Goal: Transaction & Acquisition: Purchase product/service

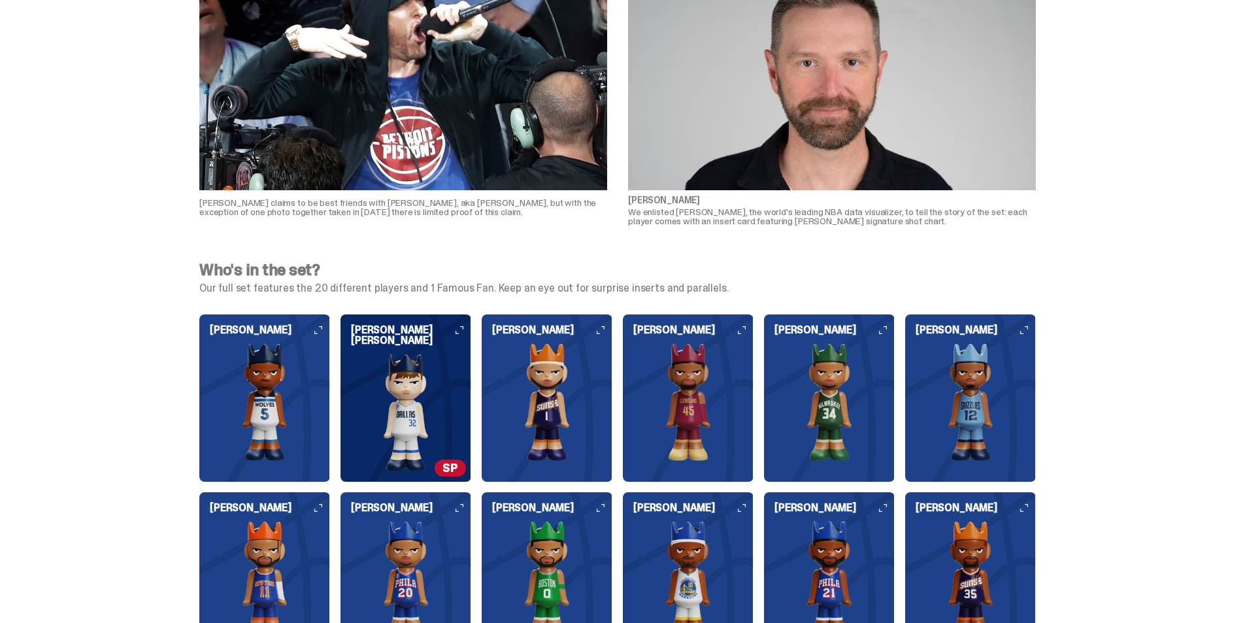
scroll to position [1241, 0]
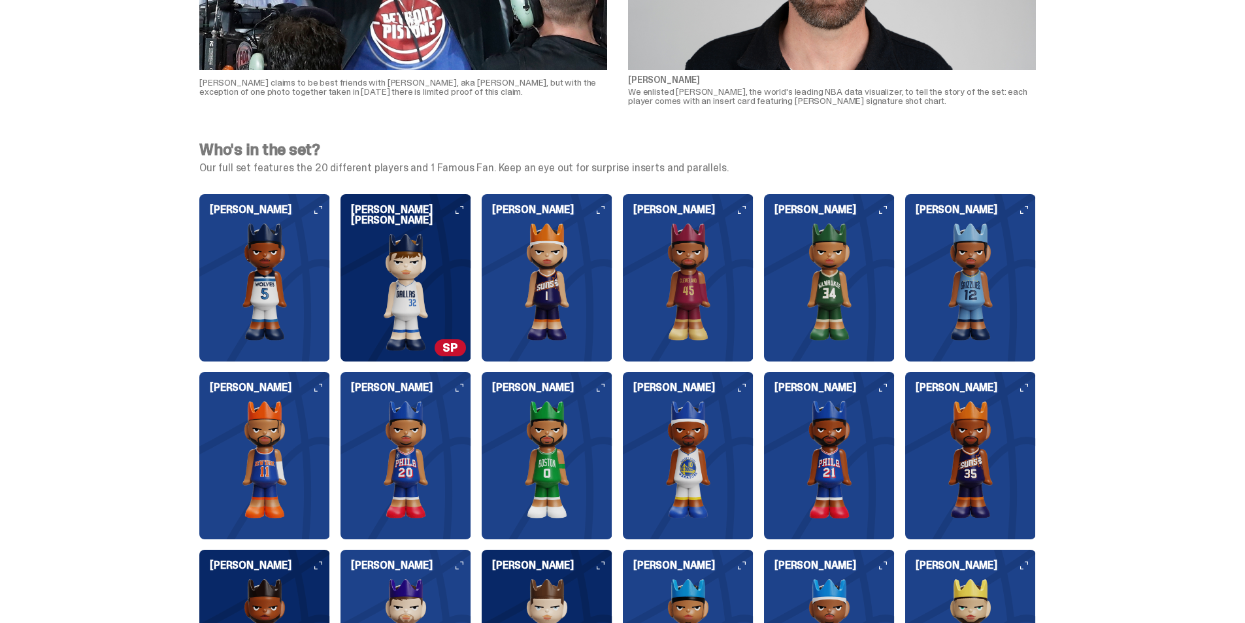
click at [585, 278] on img at bounding box center [546, 282] width 131 height 118
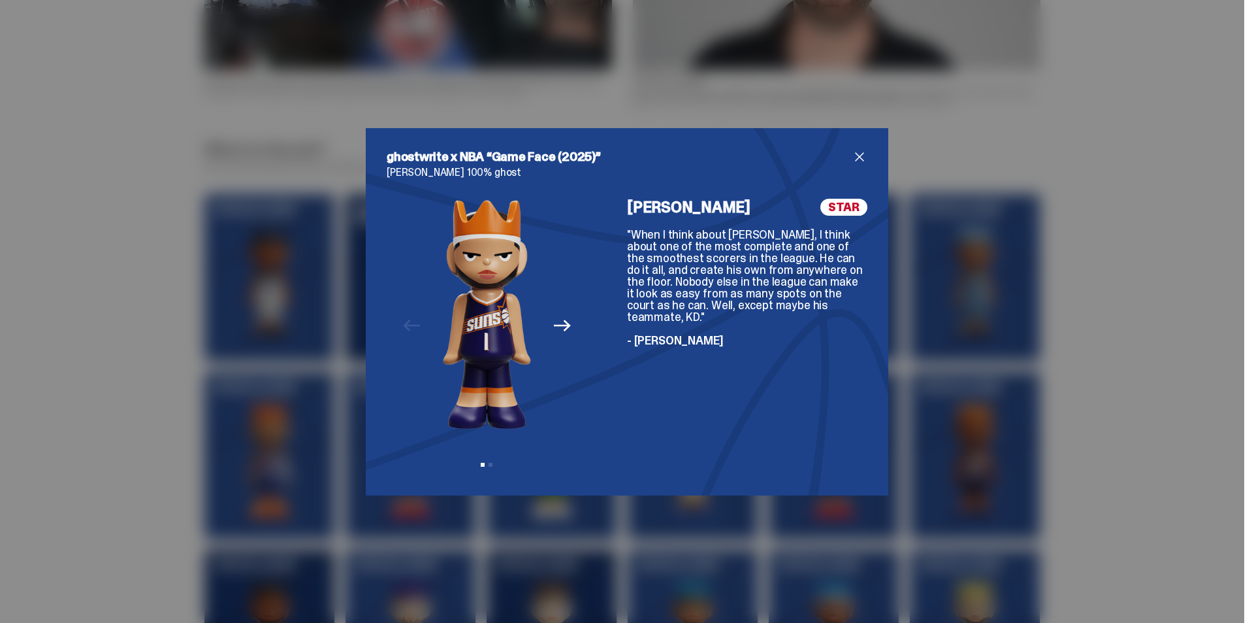
click at [71, 348] on div "ghostwrite x NBA “Game Face (2025)” [PERSON_NAME] 100% ghost Previous Next View…" at bounding box center [627, 311] width 1254 height 623
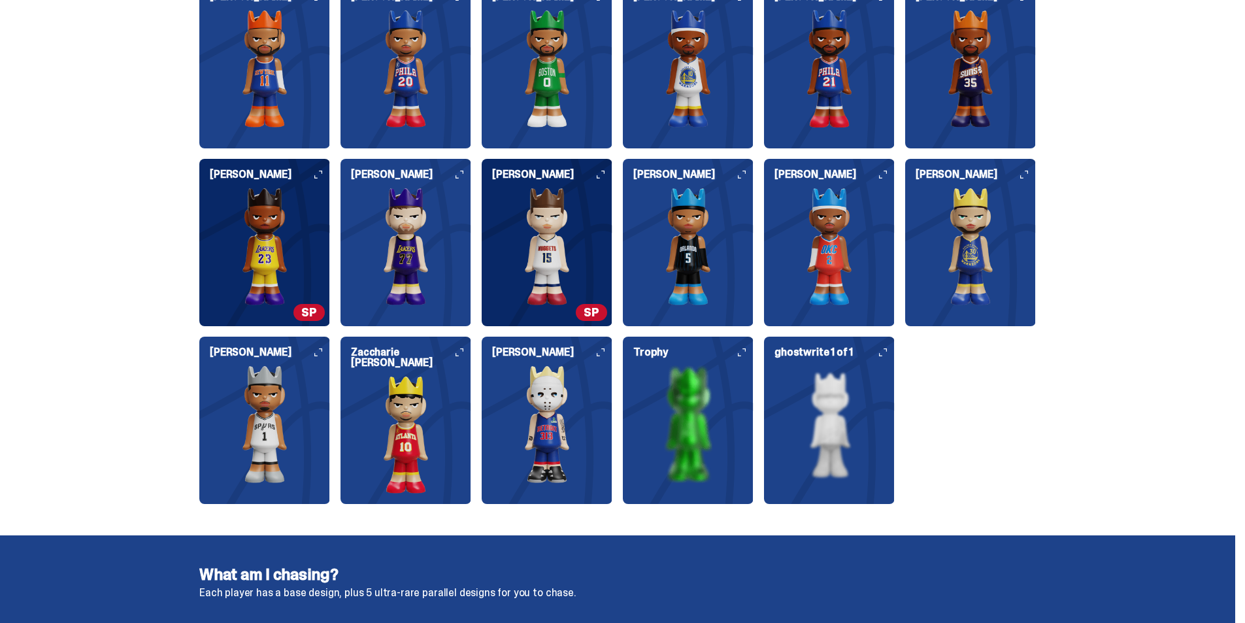
scroll to position [1633, 0]
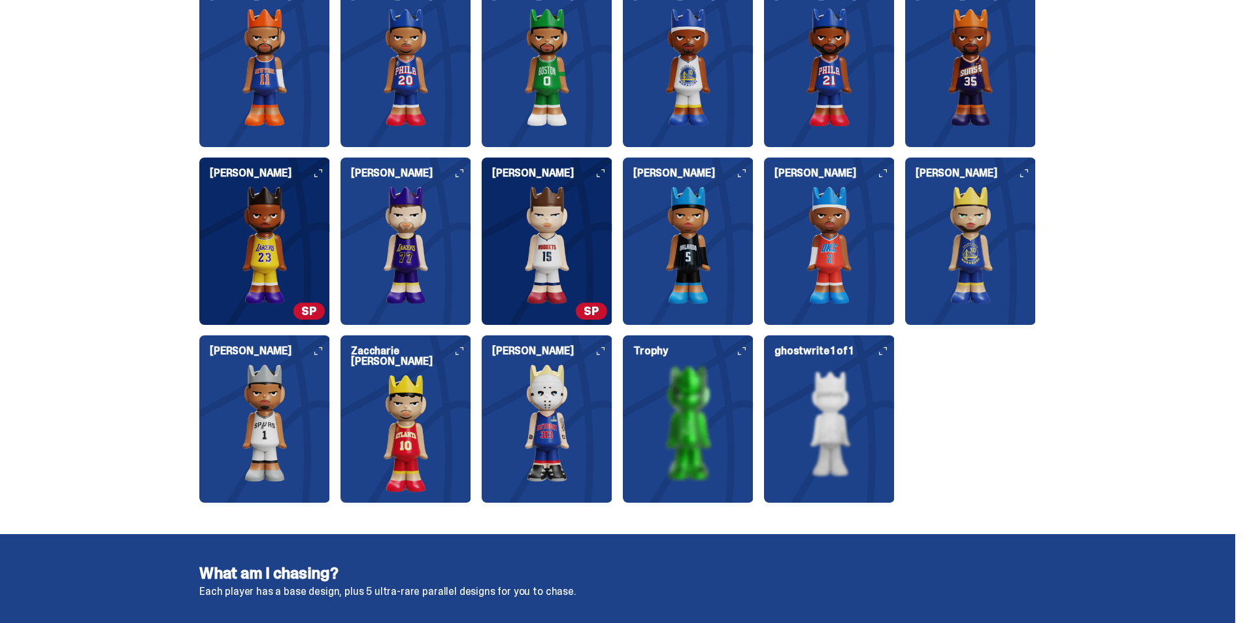
click at [691, 397] on img at bounding box center [688, 423] width 131 height 118
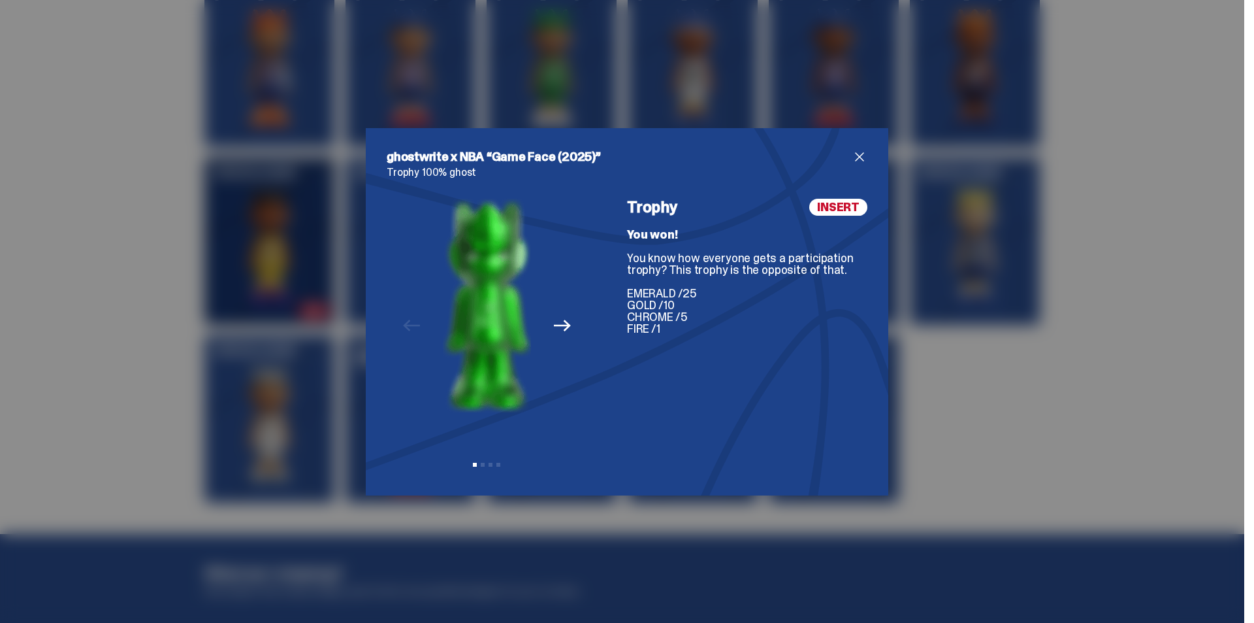
click at [170, 338] on div "ghostwrite x NBA “Game Face (2025)” Trophy 100% ghost Previous Next View slide …" at bounding box center [627, 311] width 1254 height 623
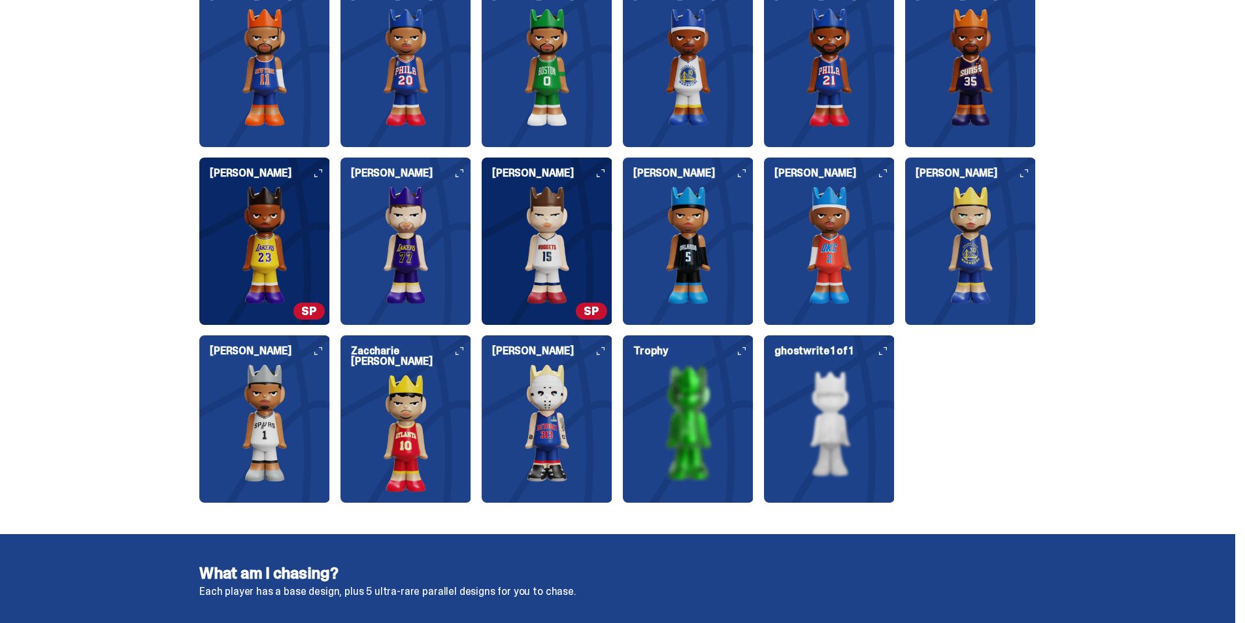
click at [811, 384] on img at bounding box center [829, 423] width 131 height 118
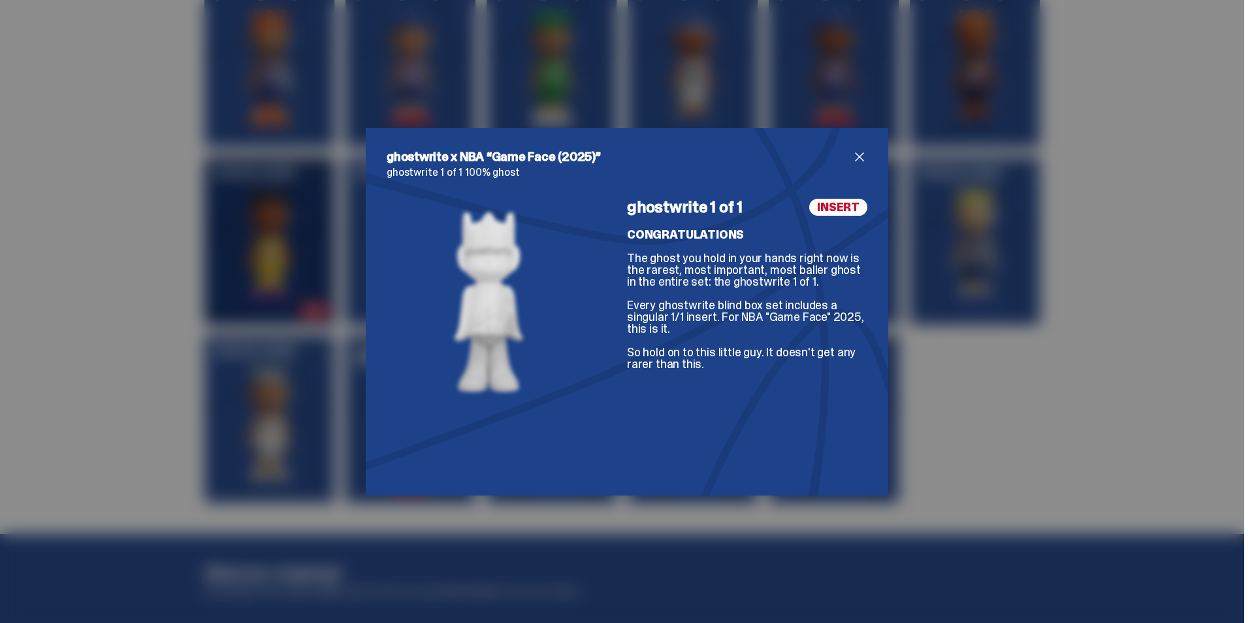
click at [190, 382] on div "ghostwrite x NBA “Game Face (2025)” ghostwrite 1 of 1 100% ghost ghostwrite 1 o…" at bounding box center [627, 311] width 1254 height 623
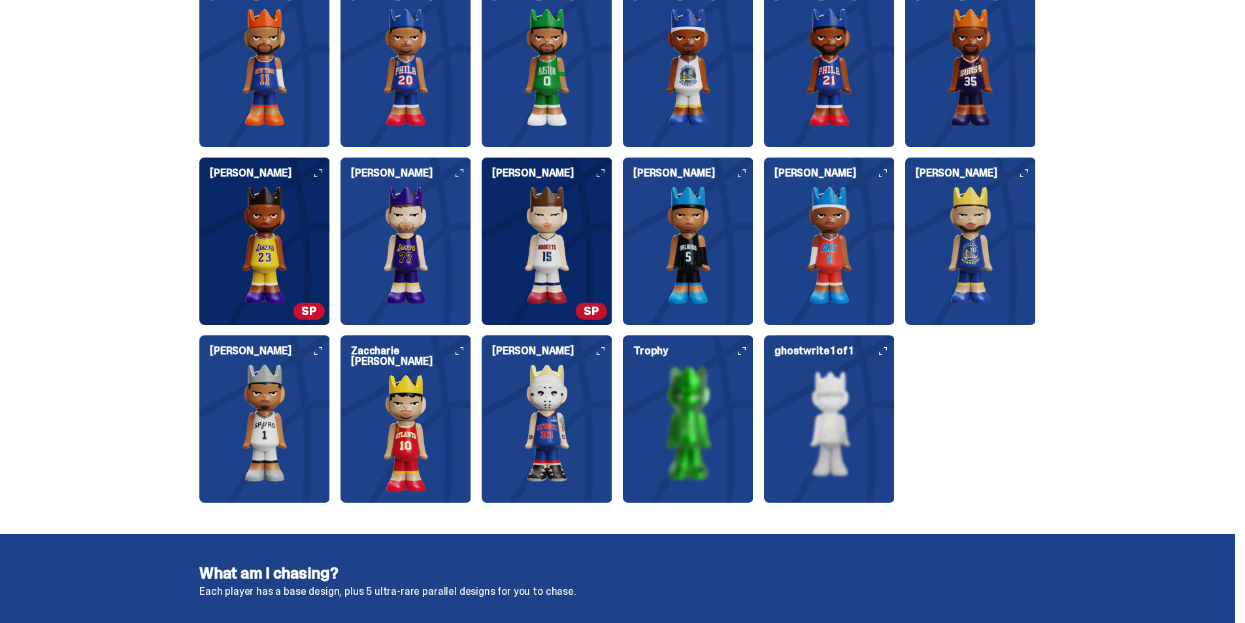
click at [679, 436] on img at bounding box center [688, 423] width 131 height 118
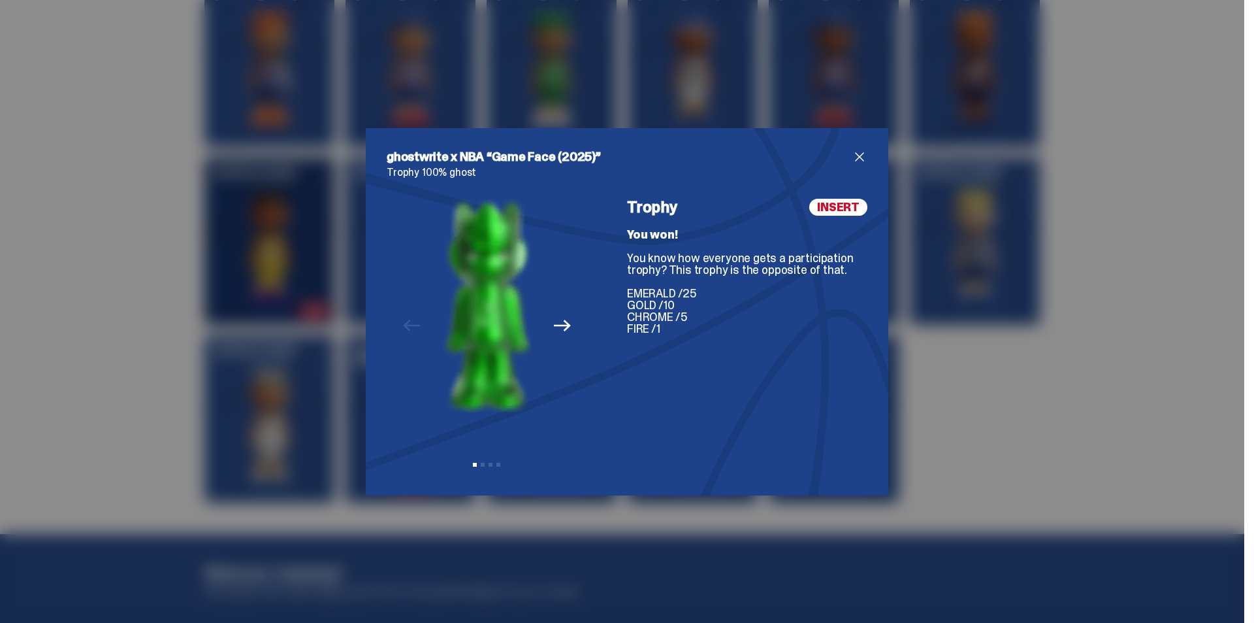
click at [232, 389] on div "ghostwrite x NBA “Game Face (2025)” Trophy 100% ghost Previous Next View slide …" at bounding box center [627, 311] width 1254 height 623
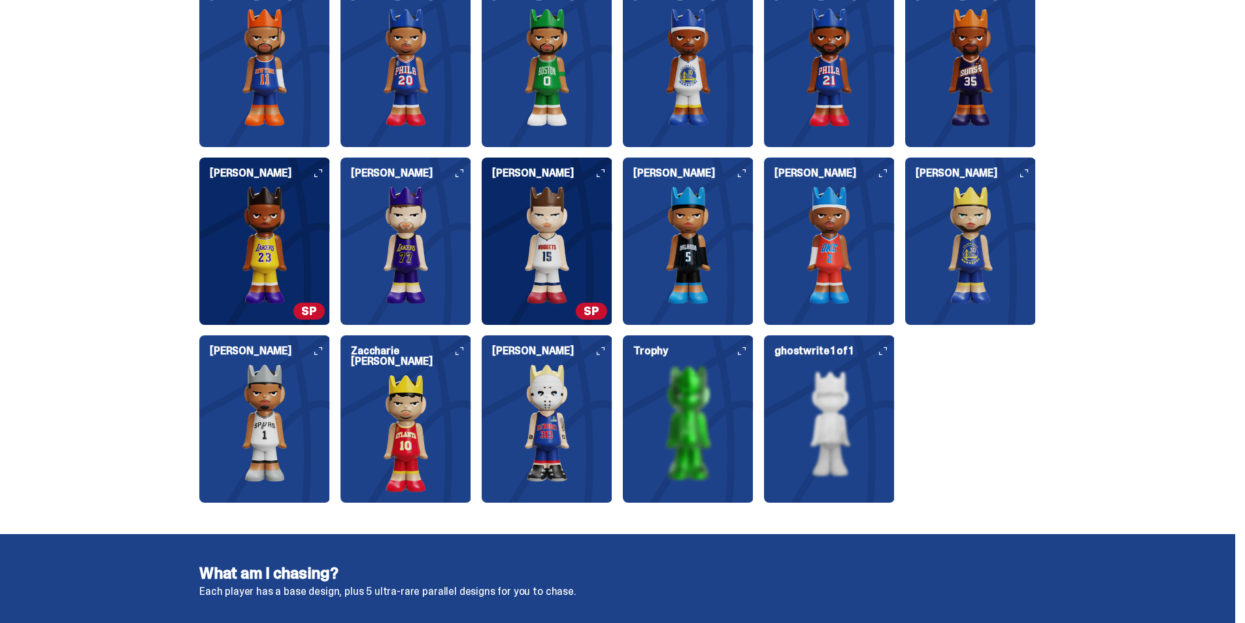
click at [556, 434] on img at bounding box center [546, 423] width 131 height 118
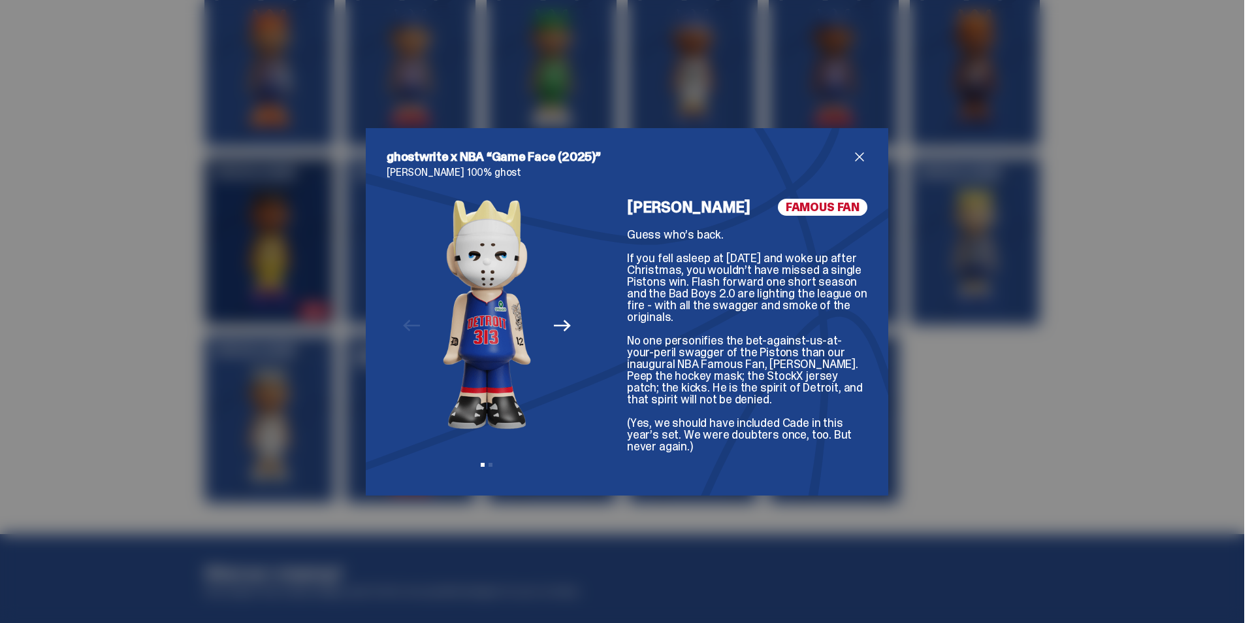
click at [77, 363] on div "ghostwrite x NBA “Game Face (2025)” [PERSON_NAME] 100% ghost Previous Next View…" at bounding box center [627, 311] width 1254 height 623
